Goal: Find specific page/section: Find specific page/section

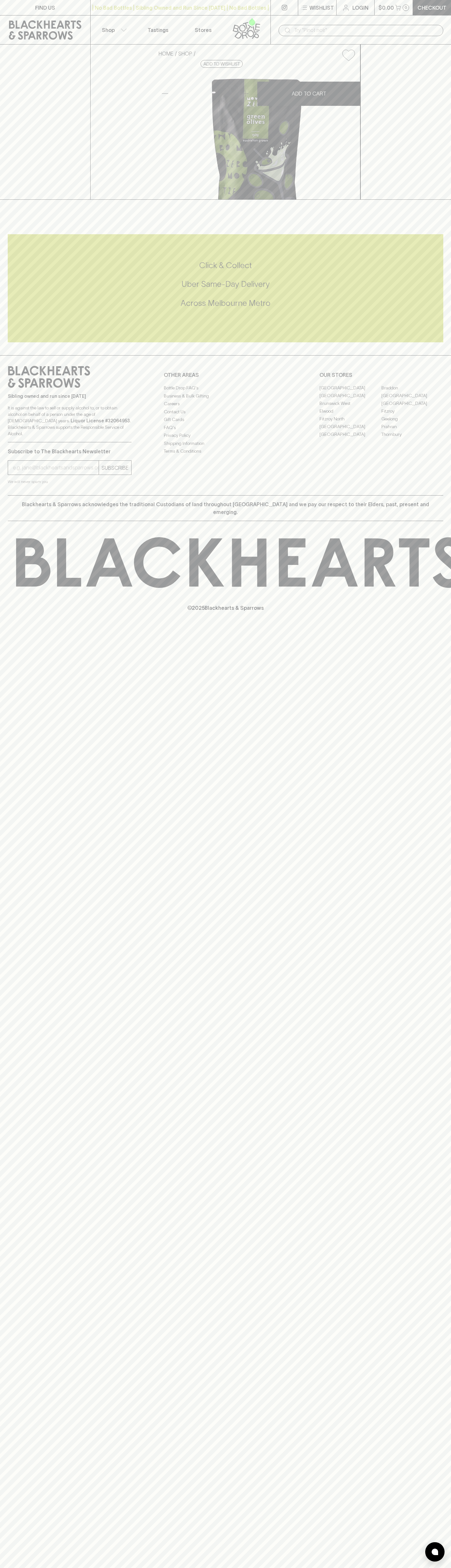
click at [191, 20] on link "Stores" at bounding box center [203, 30] width 45 height 29
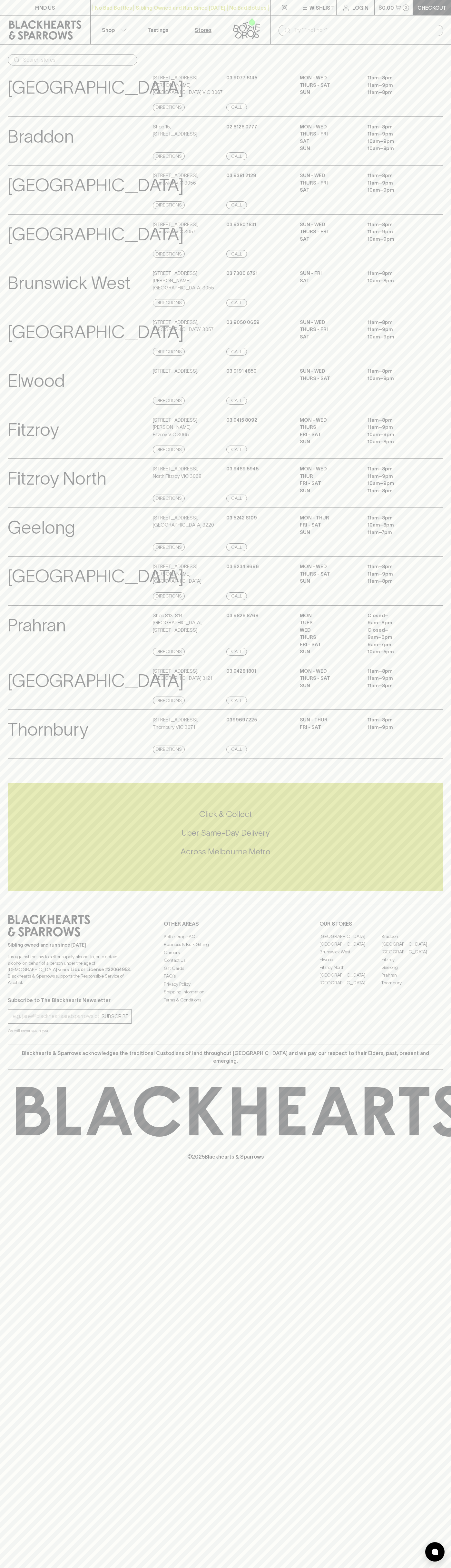
click at [443, 459] on div "Fitzroy View Store Details 123 Smith Street , Fitzroy VIC 3065 Directions 03 94…" at bounding box center [225, 435] width 451 height 50
click at [133, 1568] on html "FIND US | No Bad Bottles | Sibling Owned and Run Since 2006 | No Bad Bottles | …" at bounding box center [225, 784] width 451 height 1568
click at [26, 891] on div "Click & Collect Uber Same-Day Delivery Across Melbourne Metro" at bounding box center [225, 837] width 436 height 108
